Goal: Navigation & Orientation: Find specific page/section

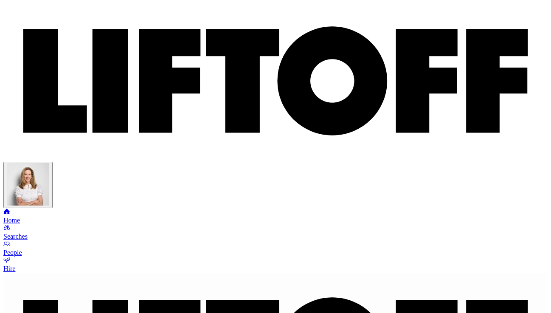
scroll to position [3, 0]
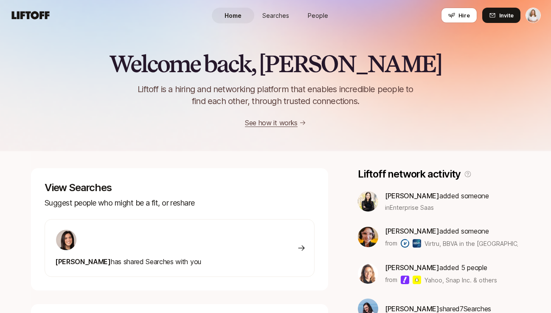
click at [274, 16] on span "Searches" at bounding box center [275, 15] width 27 height 9
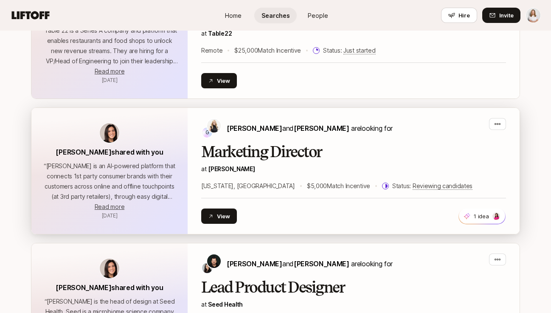
scroll to position [420, 0]
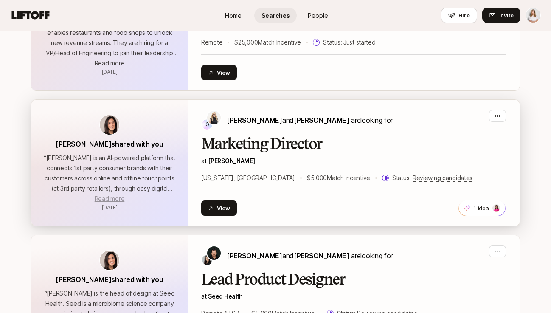
click at [121, 198] on span "Read more" at bounding box center [110, 198] width 30 height 7
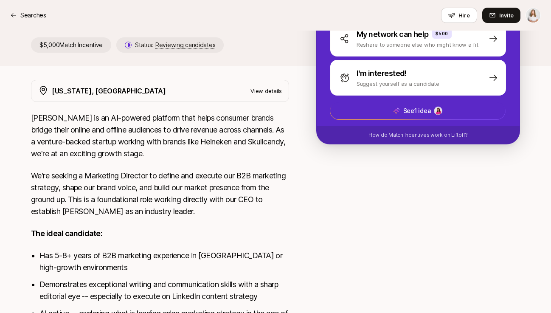
scroll to position [190, 0]
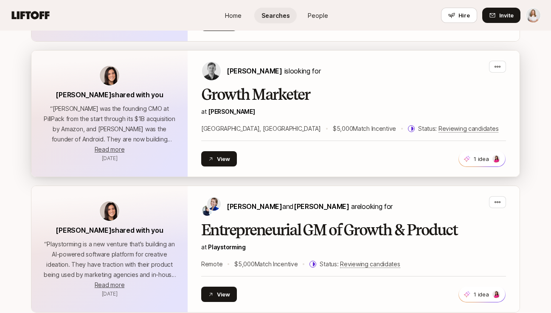
scroll to position [751, 0]
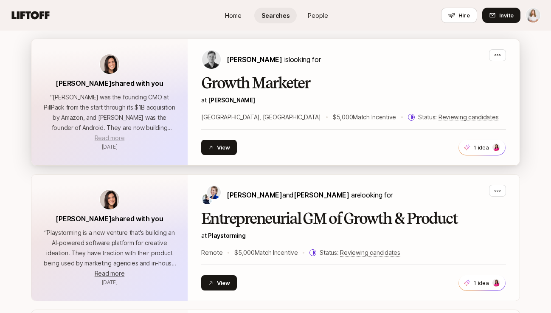
click at [113, 137] on span "Read more" at bounding box center [110, 137] width 30 height 7
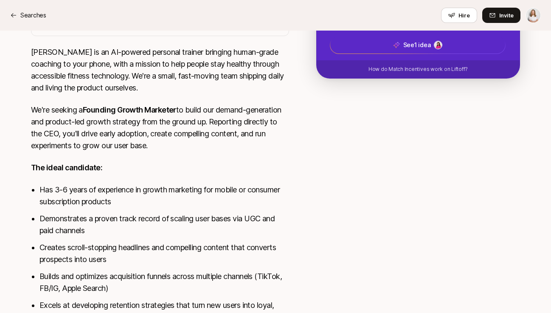
scroll to position [256, 0]
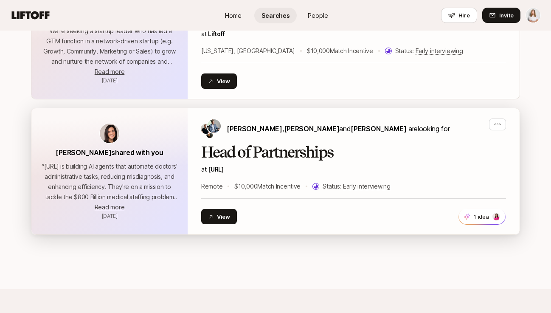
scroll to position [1787, 0]
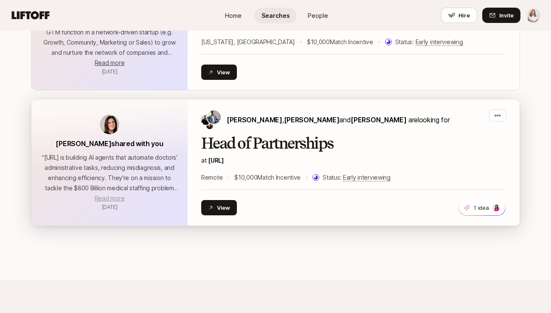
click at [97, 194] on span "Read more" at bounding box center [110, 197] width 30 height 7
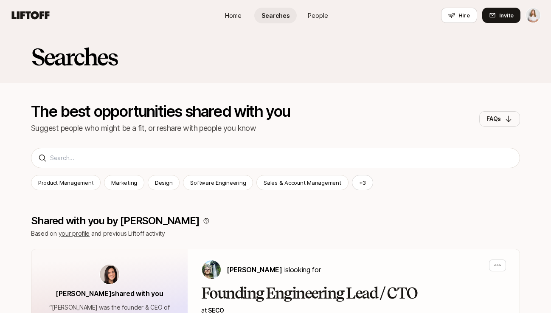
click at [319, 15] on span "People" at bounding box center [318, 15] width 20 height 9
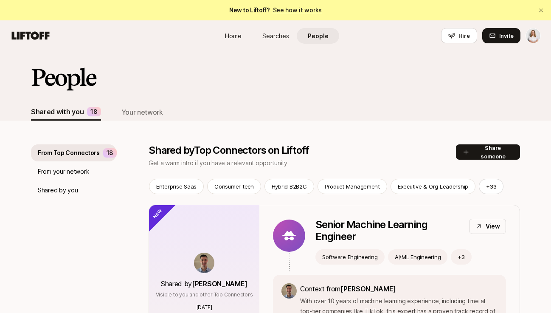
click at [270, 36] on span "Searches" at bounding box center [275, 35] width 27 height 9
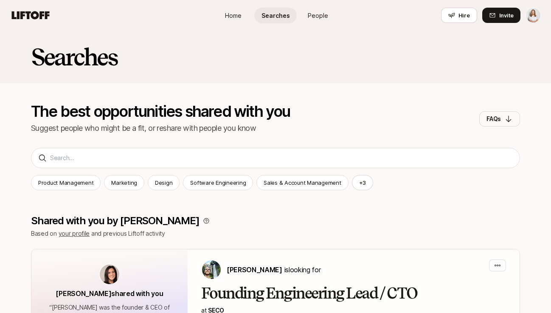
click at [236, 14] on span "Home" at bounding box center [233, 15] width 17 height 9
